Goal: Task Accomplishment & Management: Use online tool/utility

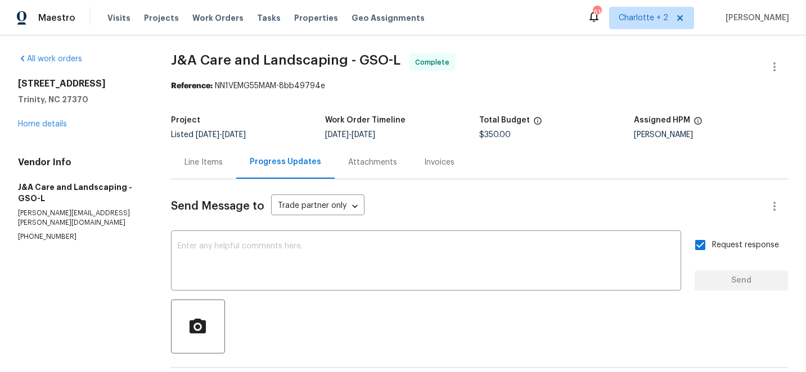
click at [154, 19] on span "Projects" at bounding box center [161, 17] width 35 height 11
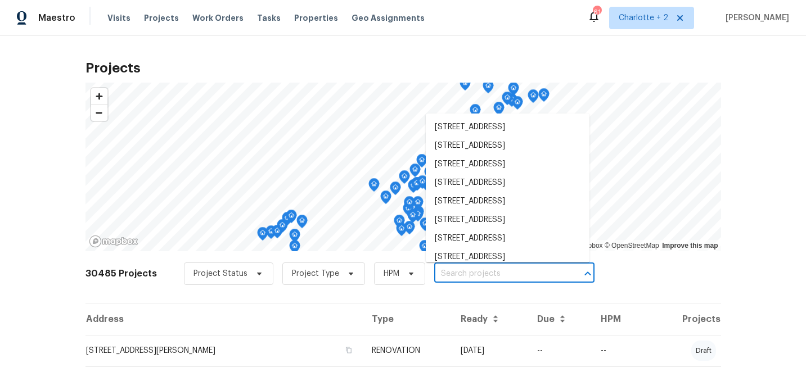
click at [472, 271] on input "text" at bounding box center [498, 274] width 129 height 17
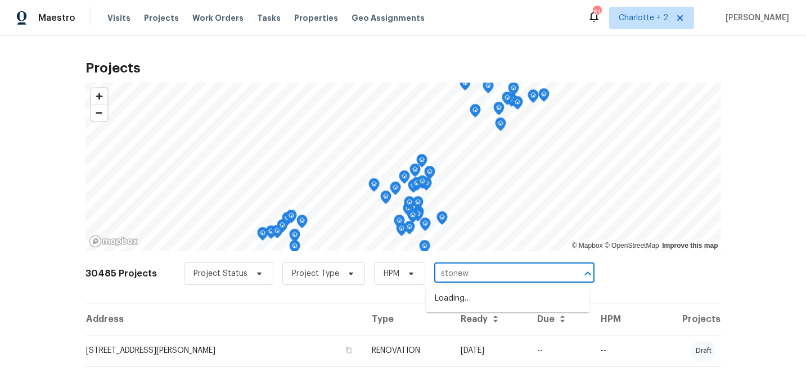
type input "stonewy"
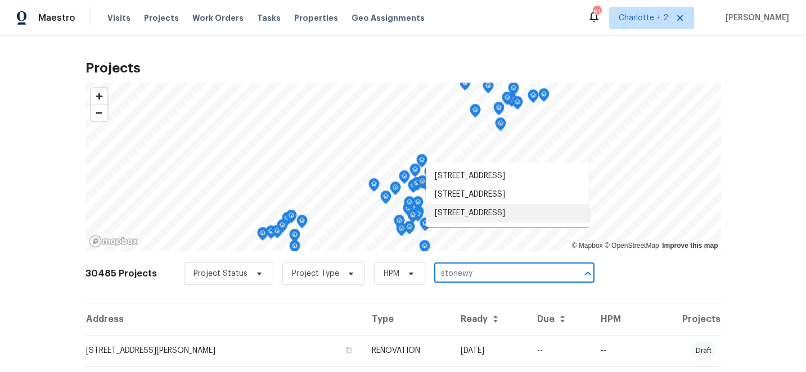
click at [502, 223] on li "1902 Stonewyck Ave, Kannapolis, NC 28081" at bounding box center [508, 213] width 164 height 19
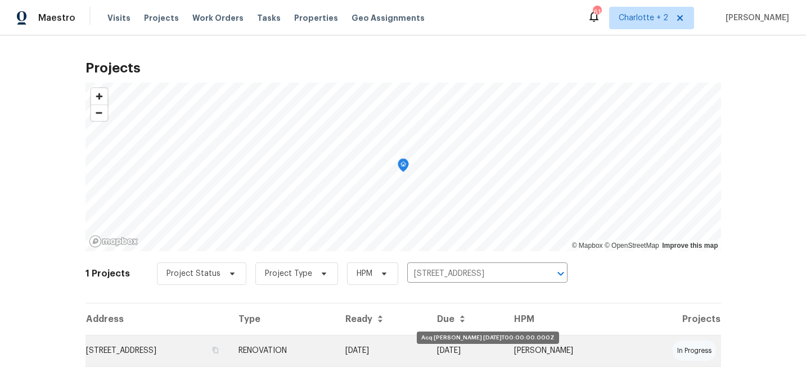
click at [429, 360] on td "09/23/25" at bounding box center [382, 351] width 92 height 32
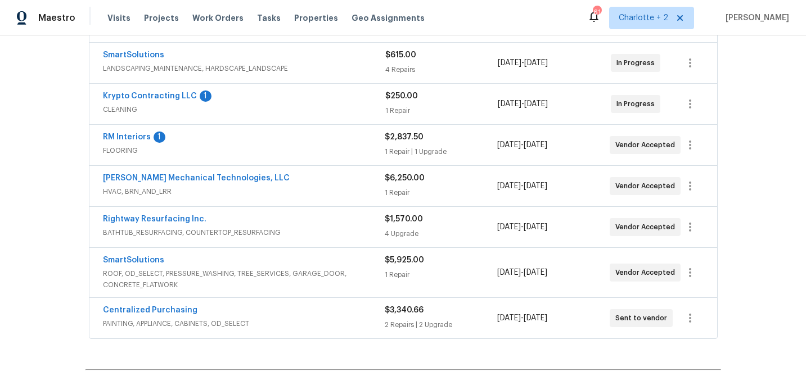
scroll to position [301, 0]
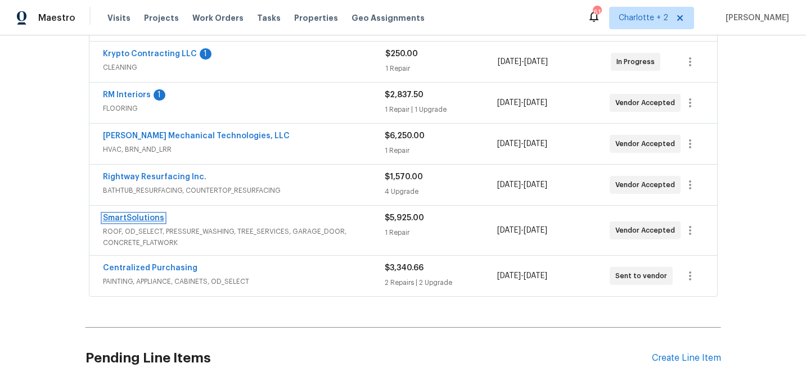
click at [127, 217] on link "SmartSolutions" at bounding box center [133, 218] width 61 height 8
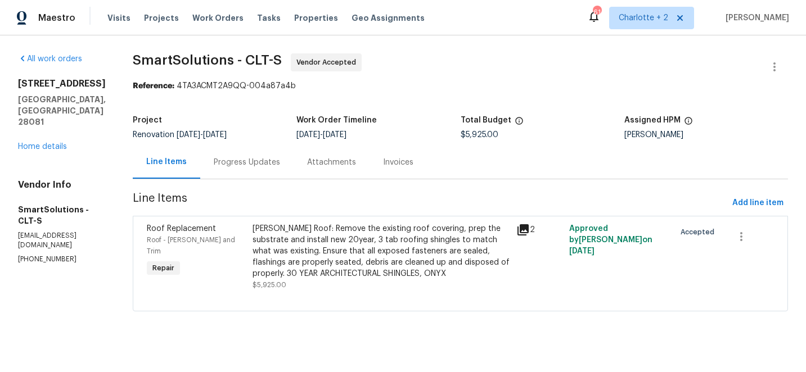
click at [324, 234] on div "Gable Roof: Remove the existing roof covering, prep the substrate and install n…" at bounding box center [382, 251] width 258 height 56
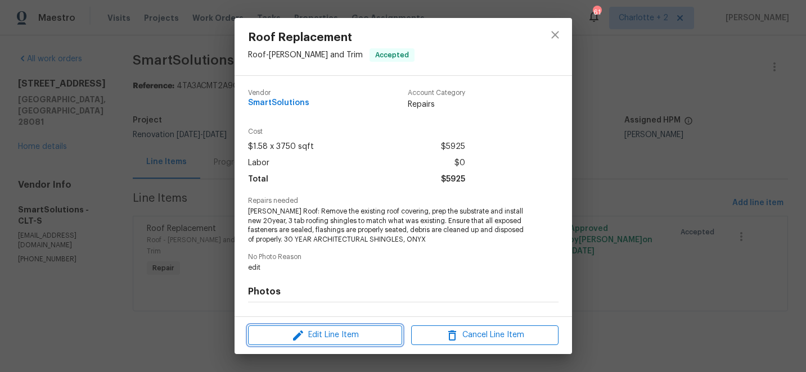
click at [329, 336] on span "Edit Line Item" at bounding box center [325, 336] width 147 height 14
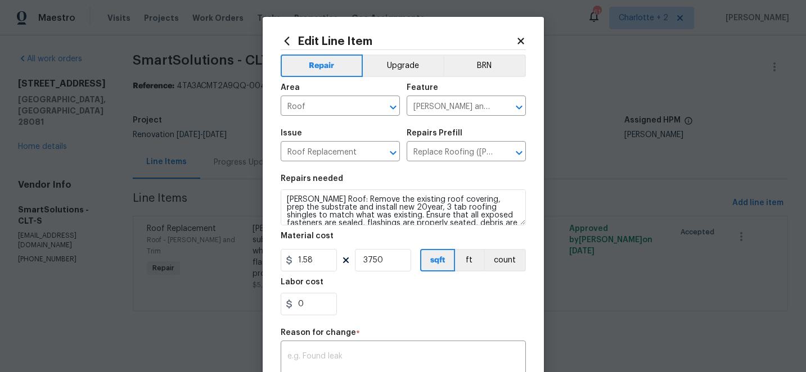
scroll to position [24, 0]
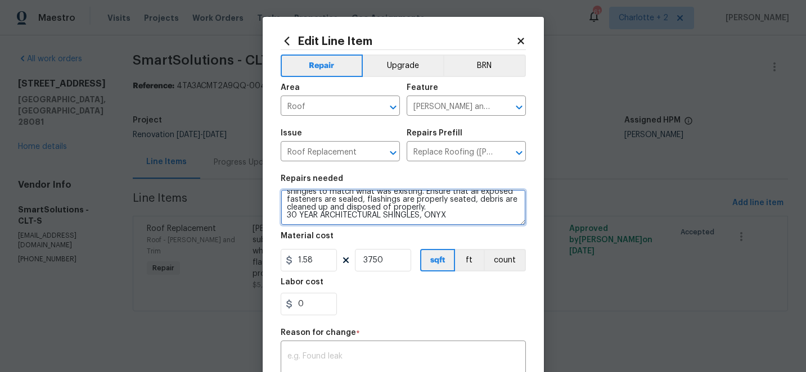
click at [453, 218] on textarea "Gable Roof: Remove the existing roof covering, prep the substrate and install n…" at bounding box center [403, 208] width 245 height 36
type textarea "Gable Roof: Remove the existing roof covering, prep the substrate and install n…"
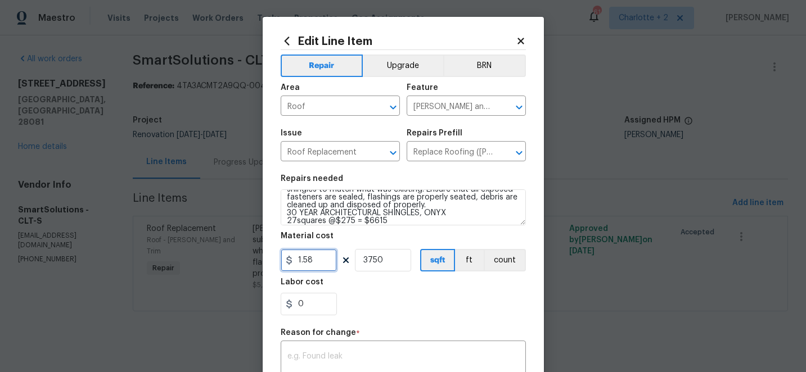
click at [335, 259] on input "1.58" at bounding box center [309, 260] width 56 height 23
type input "6615"
click at [401, 264] on input "3750" at bounding box center [383, 260] width 56 height 23
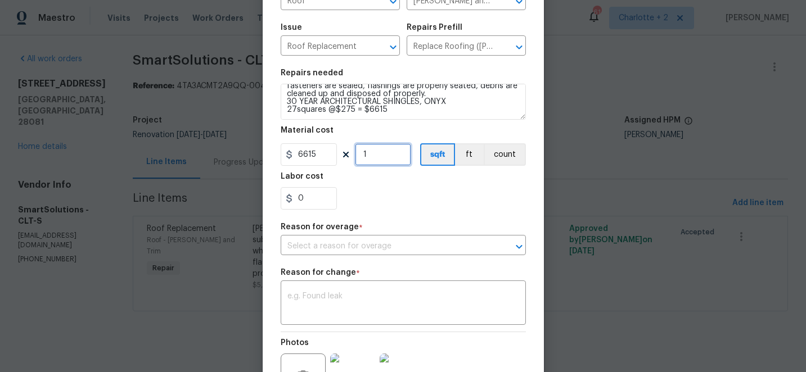
scroll to position [172, 0]
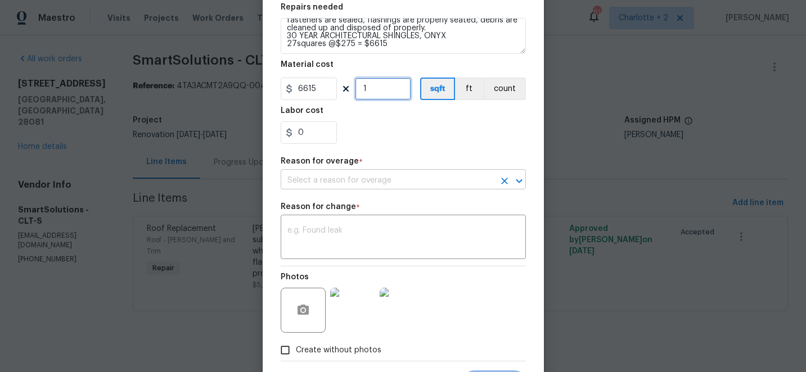
type input "1"
click at [345, 184] on input "text" at bounding box center [388, 180] width 214 height 17
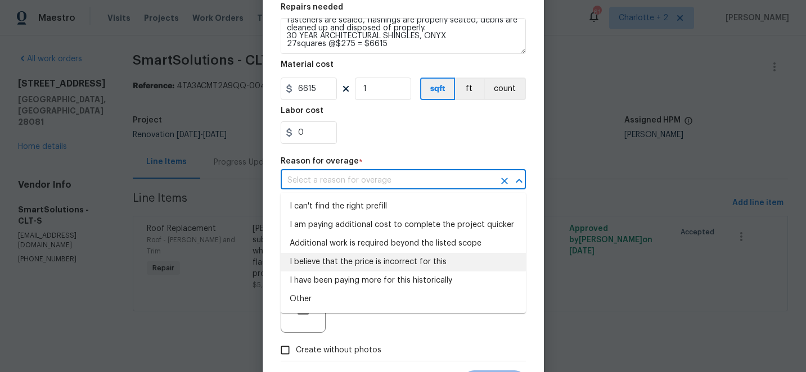
click at [370, 263] on li "I believe that the price is incorrect for this" at bounding box center [403, 262] width 245 height 19
type input "I believe that the price is incorrect for this"
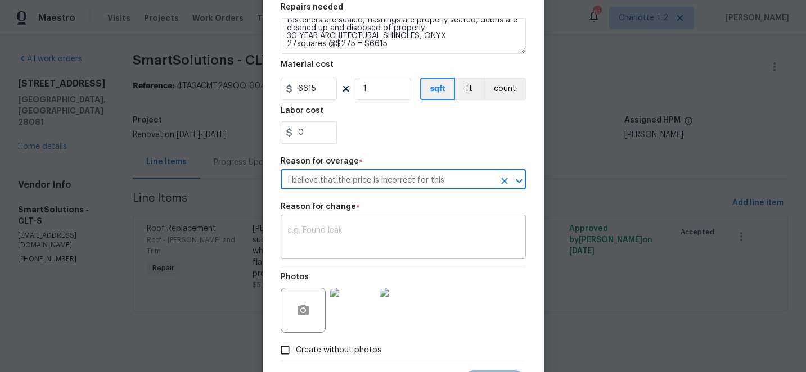
click at [327, 228] on textarea at bounding box center [404, 239] width 232 height 24
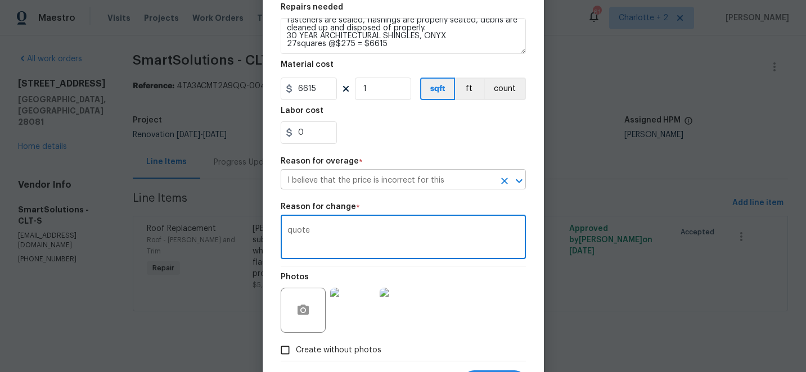
scroll to position [228, 0]
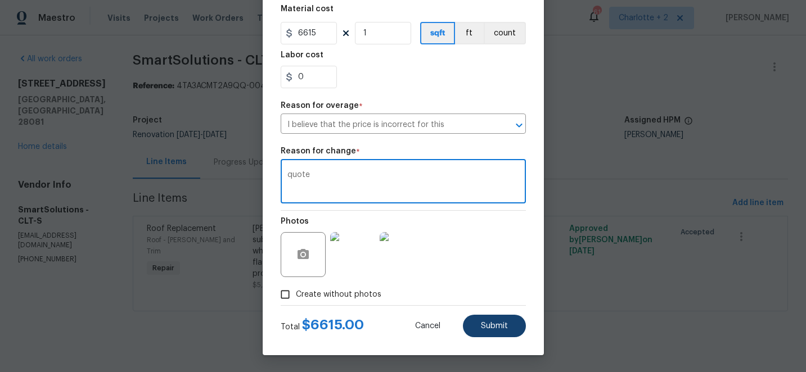
type textarea "quote"
click at [499, 329] on span "Submit" at bounding box center [494, 326] width 27 height 8
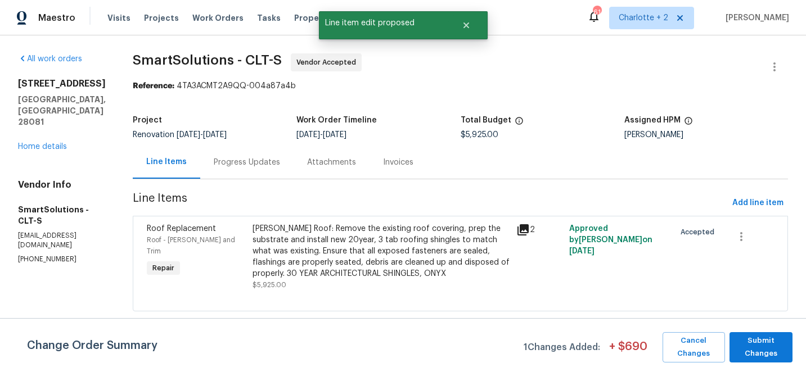
scroll to position [0, 0]
click at [752, 347] on span "Submit Changes" at bounding box center [761, 348] width 52 height 26
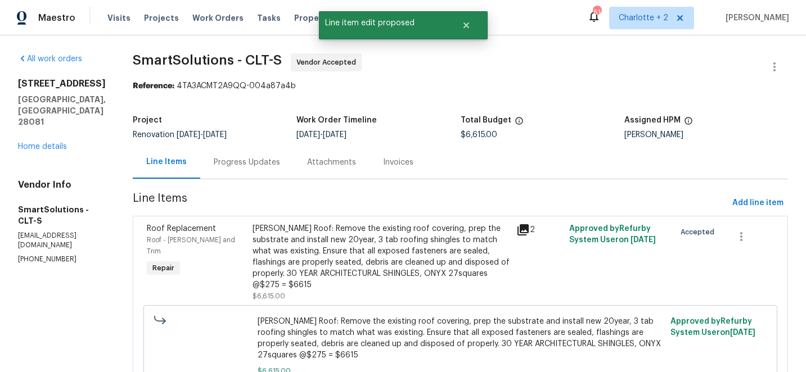
click at [247, 164] on div "Progress Updates" at bounding box center [247, 162] width 66 height 11
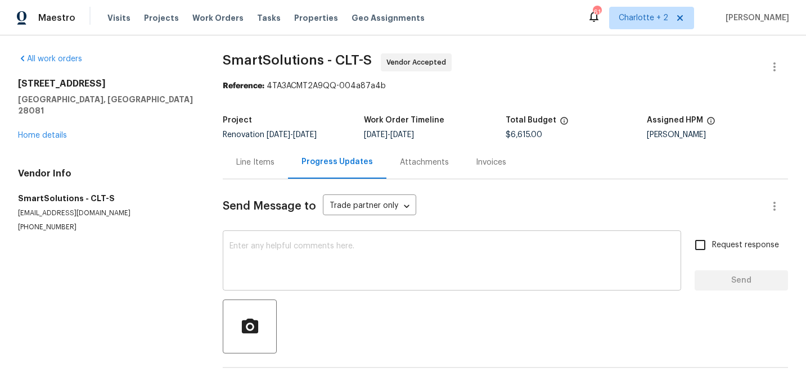
click at [318, 254] on textarea at bounding box center [452, 262] width 445 height 39
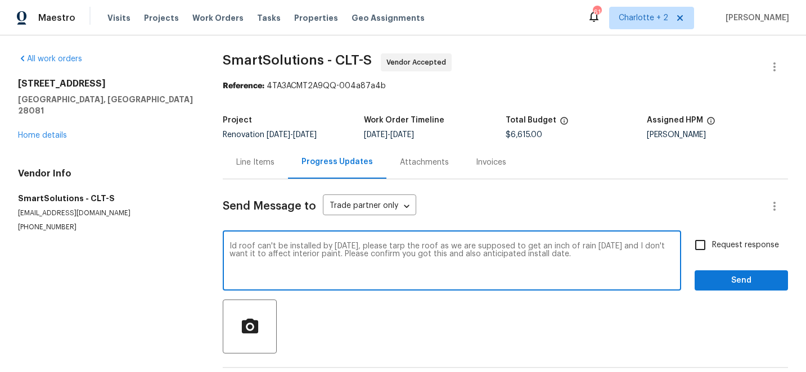
type textarea "Id roof can't be installed by Friday, please tarp the roof as we are supposed t…"
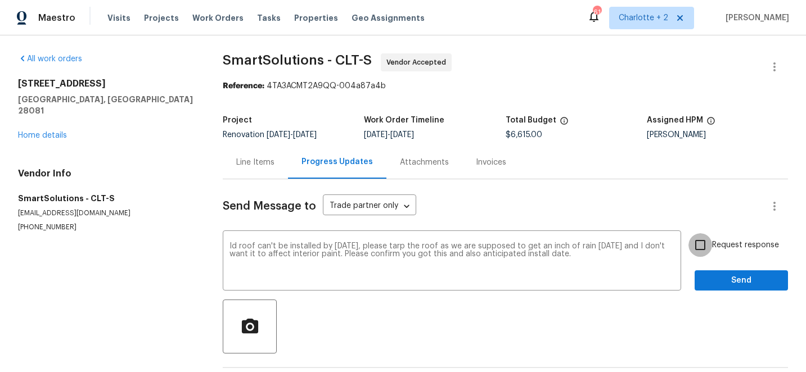
click at [702, 243] on input "Request response" at bounding box center [701, 246] width 24 height 24
checkbox input "true"
click at [736, 282] on span "Send" at bounding box center [741, 281] width 75 height 14
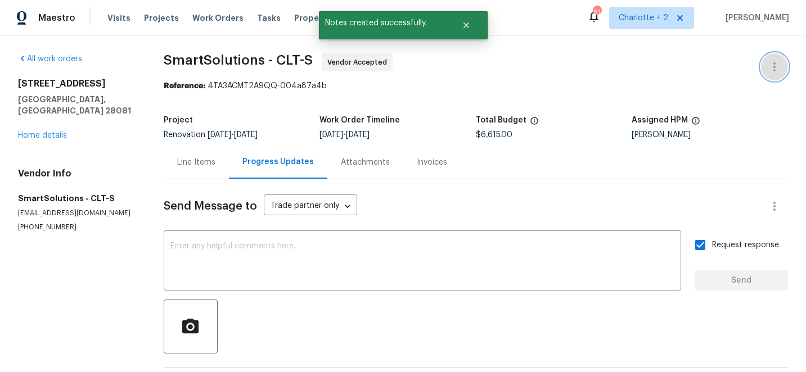
click at [774, 69] on icon "button" at bounding box center [775, 67] width 14 height 14
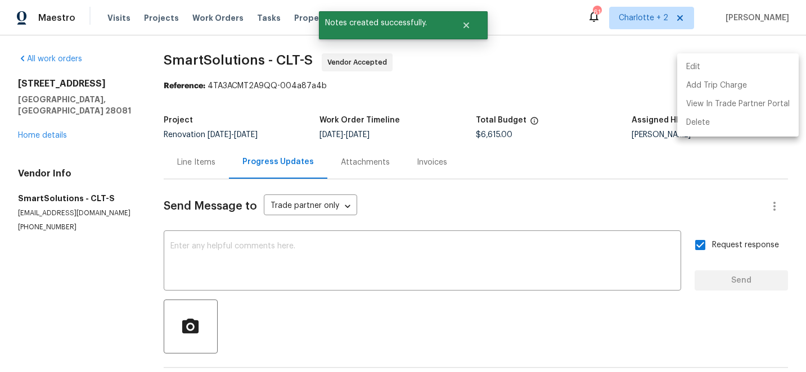
click at [689, 63] on li "Edit" at bounding box center [738, 67] width 122 height 19
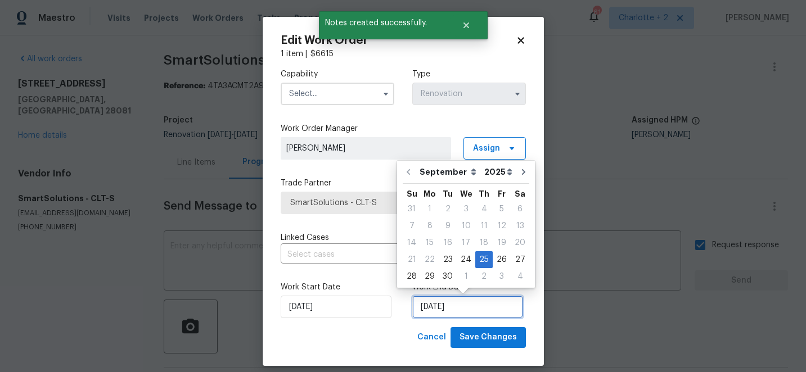
click at [470, 309] on input "9/25/2025" at bounding box center [467, 307] width 111 height 23
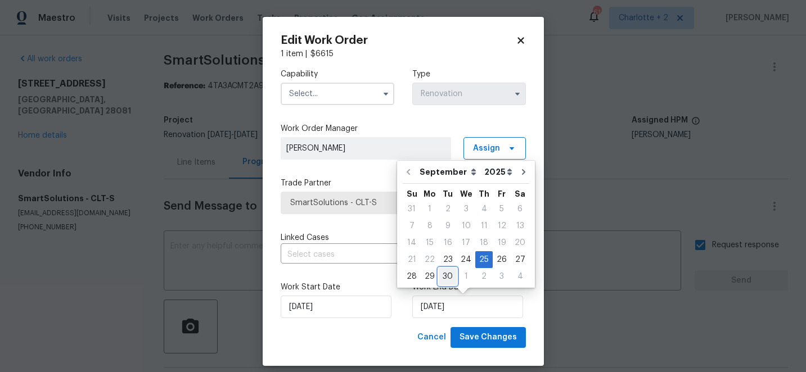
click at [445, 278] on div "30" at bounding box center [448, 277] width 18 height 16
type input "9/30/2025"
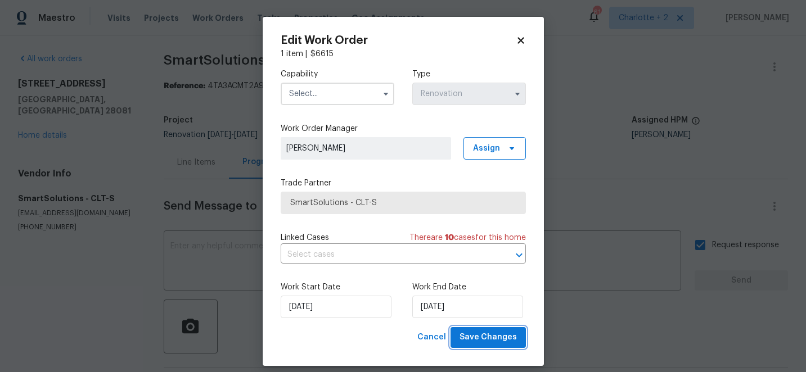
click at [466, 338] on span "Save Changes" at bounding box center [488, 338] width 57 height 14
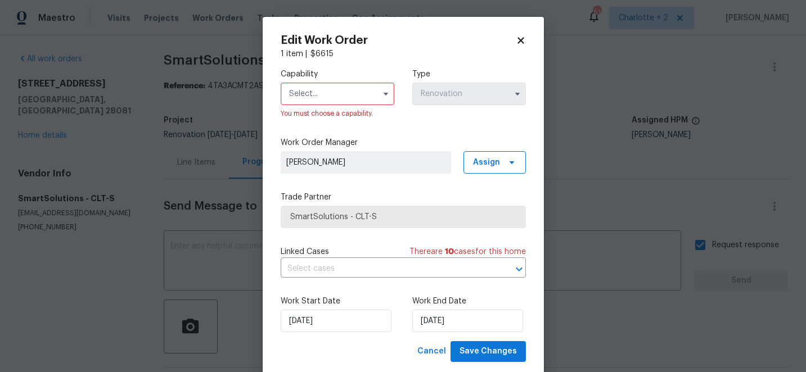
click at [346, 92] on input "text" at bounding box center [338, 94] width 114 height 23
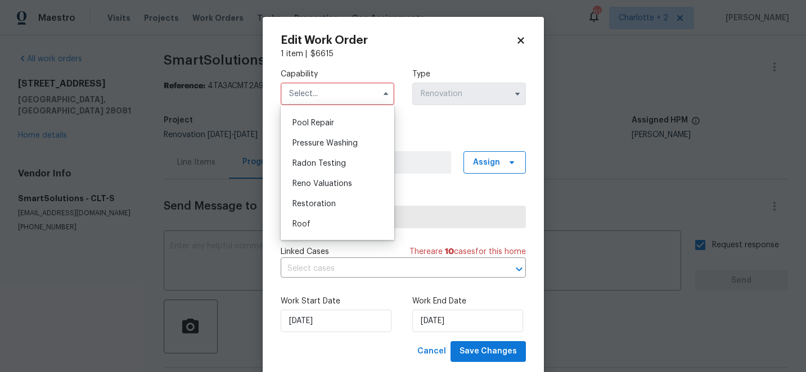
scroll to position [1040, 0]
click at [306, 222] on span "Roof" at bounding box center [302, 226] width 18 height 8
type input "Roof"
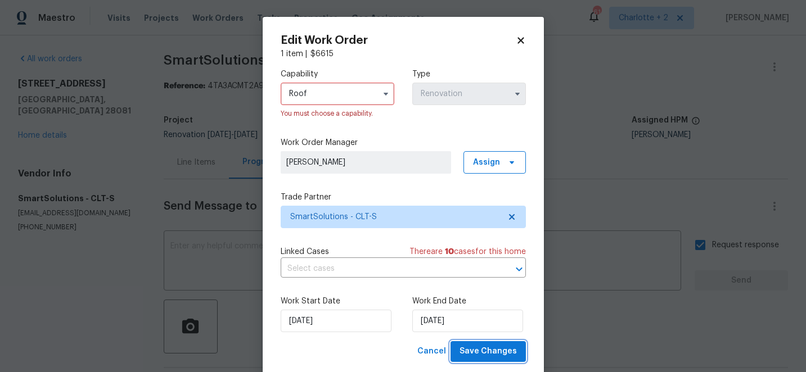
click at [485, 351] on span "Save Changes" at bounding box center [488, 352] width 57 height 14
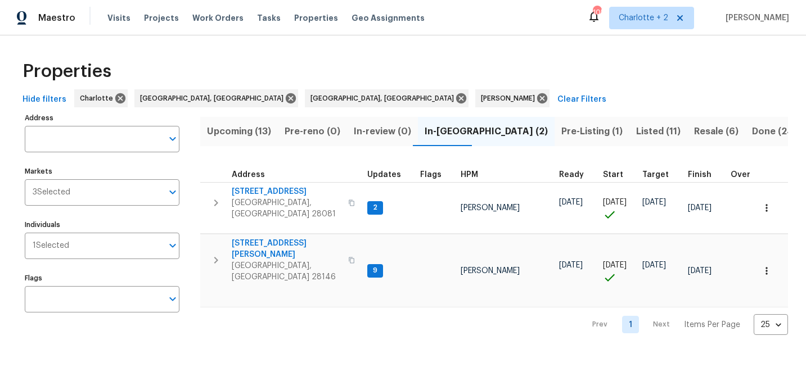
click at [218, 129] on span "Upcoming (13)" at bounding box center [239, 132] width 64 height 16
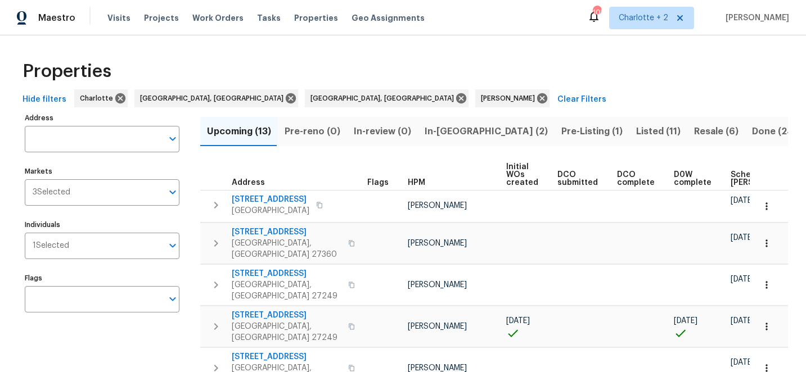
click at [740, 175] on span "Scheduled [PERSON_NAME]" at bounding box center [763, 179] width 64 height 16
